Goal: Ask a question

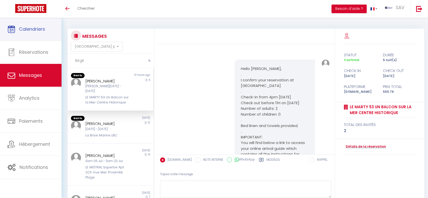
select select "message"
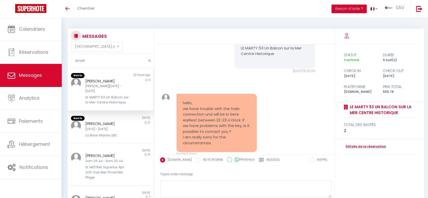
type input "Ansel"
click at [148, 62] on button "submit" at bounding box center [149, 61] width 9 height 14
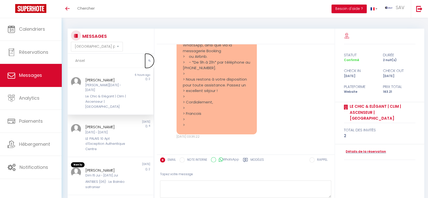
scroll to position [1522, 0]
click at [109, 88] on div "[PERSON_NAME] [PERSON_NAME][DATE] - [DATE] Le Chic & Elégant | Clim | Ascenseur…" at bounding box center [107, 93] width 50 height 32
click at [107, 89] on div "[PERSON_NAME] [PERSON_NAME][DATE] - [DATE] Le Chic & Elégant | Clim | Ascenseur…" at bounding box center [107, 93] width 50 height 32
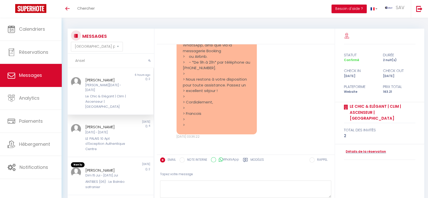
scroll to position [1522, 0]
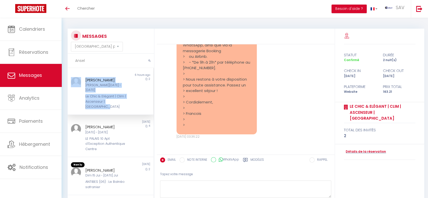
copy div "[PERSON_NAME] [PERSON_NAME][DATE] - [DATE] Le Chic & Elégant | Clim | Ascenseur…"
drag, startPoint x: 95, startPoint y: 93, endPoint x: 80, endPoint y: 83, distance: 18.6
click at [80, 83] on div "[PERSON_NAME] [PERSON_NAME][DATE] - [DATE] Le Chic & Elégant | Clim | Ascenseur…" at bounding box center [111, 93] width 86 height 32
